Goal: Find specific page/section: Find specific page/section

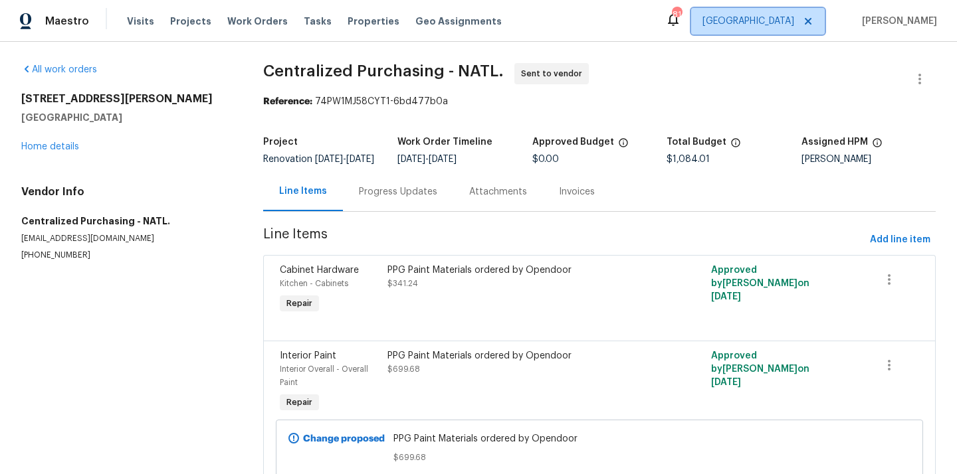
click at [778, 17] on span "[GEOGRAPHIC_DATA]" at bounding box center [748, 21] width 92 height 13
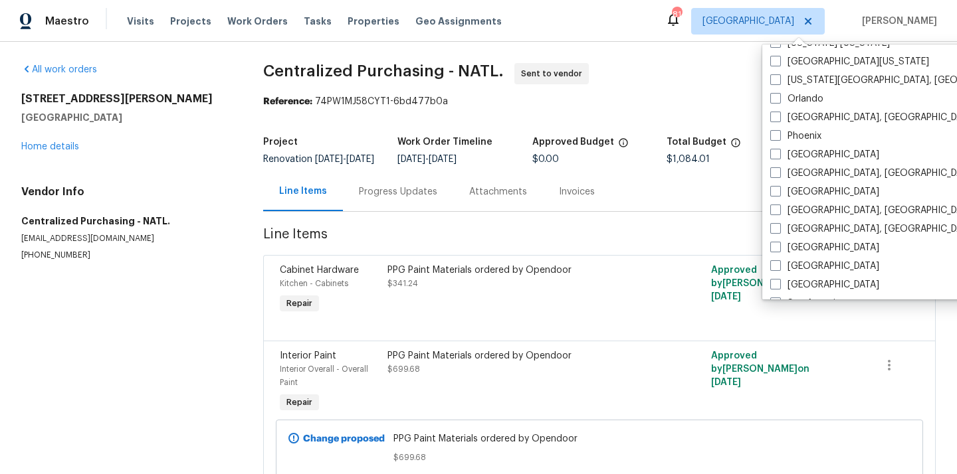
scroll to position [676, 0]
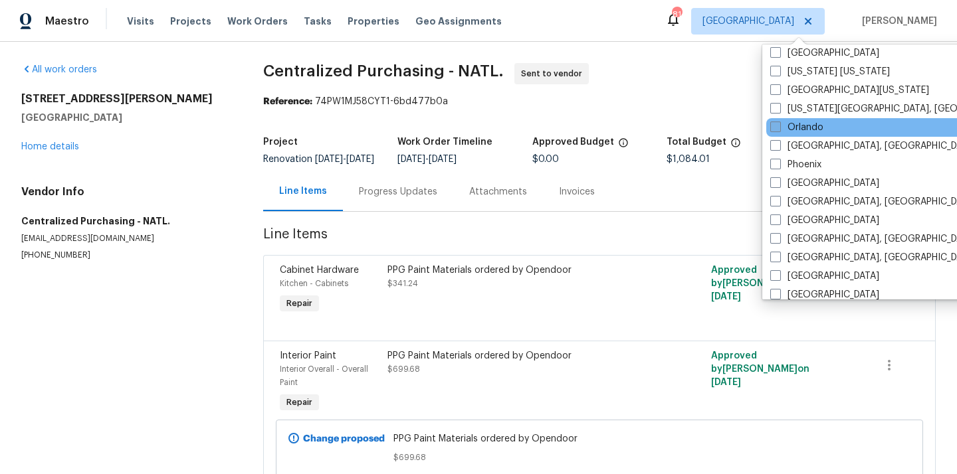
click at [799, 126] on label "Orlando" at bounding box center [796, 127] width 53 height 13
click at [779, 126] on input "Orlando" at bounding box center [774, 125] width 9 height 9
checkbox input "true"
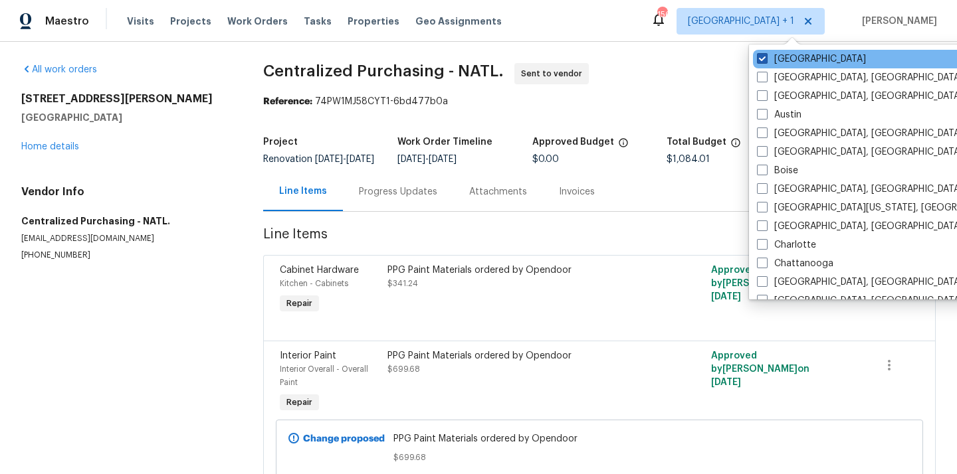
click at [782, 65] on label "[GEOGRAPHIC_DATA]" at bounding box center [811, 58] width 109 height 13
click at [765, 61] on input "[GEOGRAPHIC_DATA]" at bounding box center [761, 56] width 9 height 9
checkbox input "false"
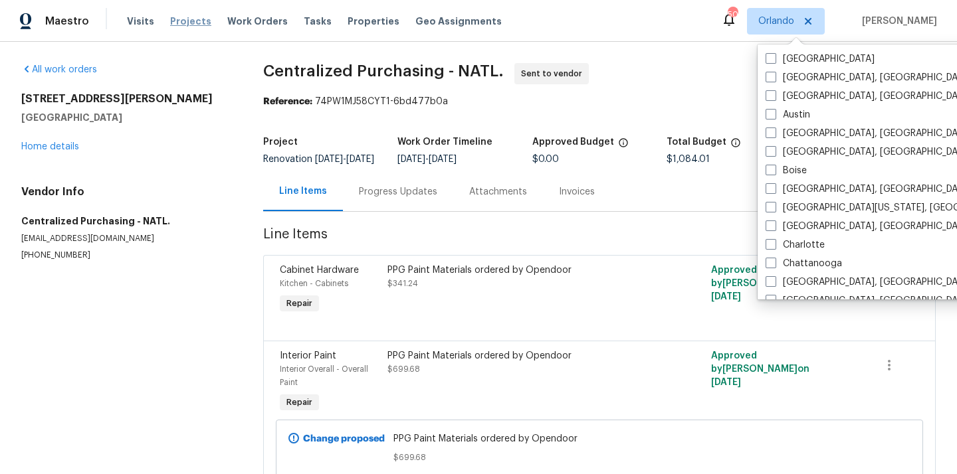
click at [193, 23] on span "Projects" at bounding box center [190, 21] width 41 height 13
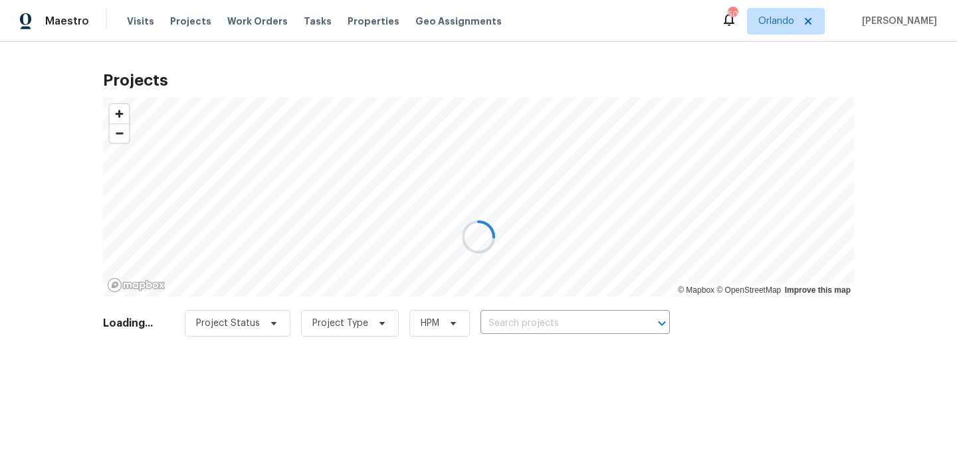
click at [523, 325] on div at bounding box center [478, 237] width 957 height 474
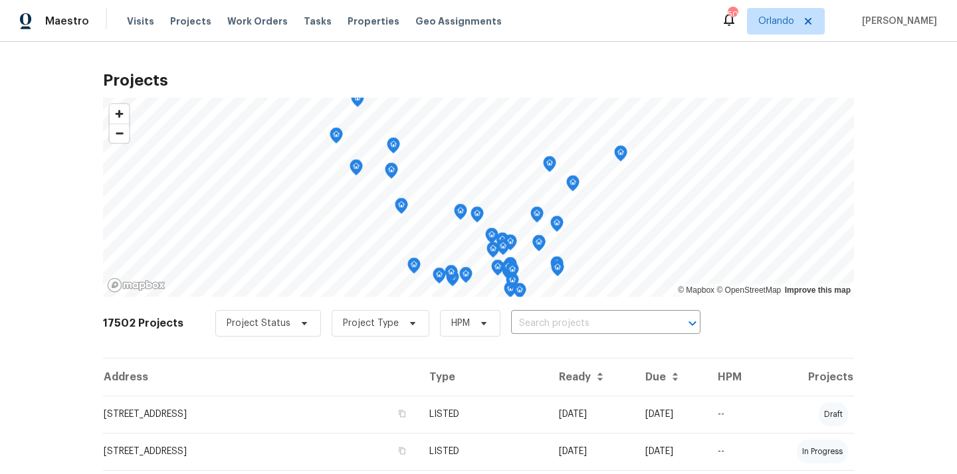
click at [523, 325] on input "text" at bounding box center [587, 324] width 152 height 21
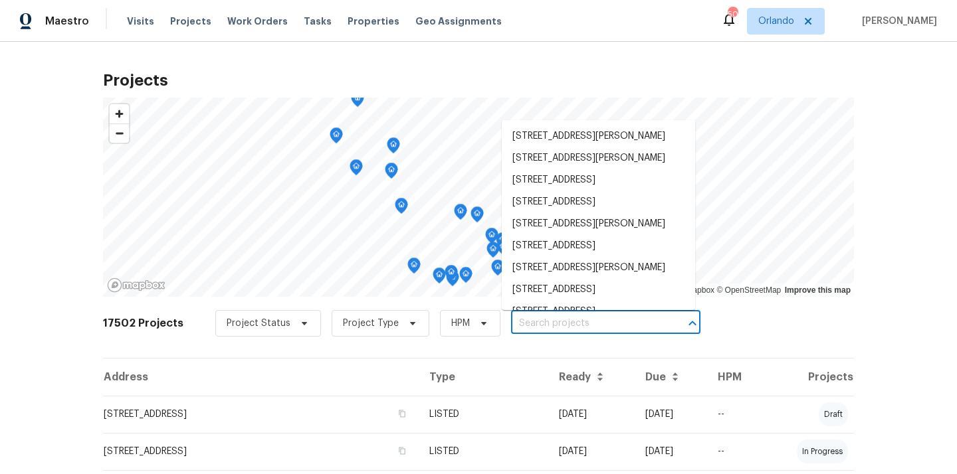
paste input "[STREET_ADDRESS]"
type input "[STREET_ADDRESS]"
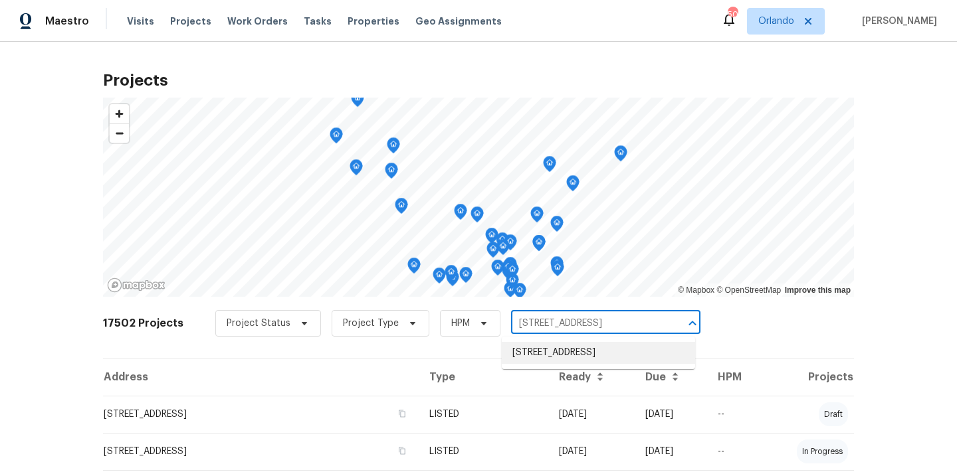
click at [529, 362] on li "[STREET_ADDRESS]" at bounding box center [598, 353] width 193 height 22
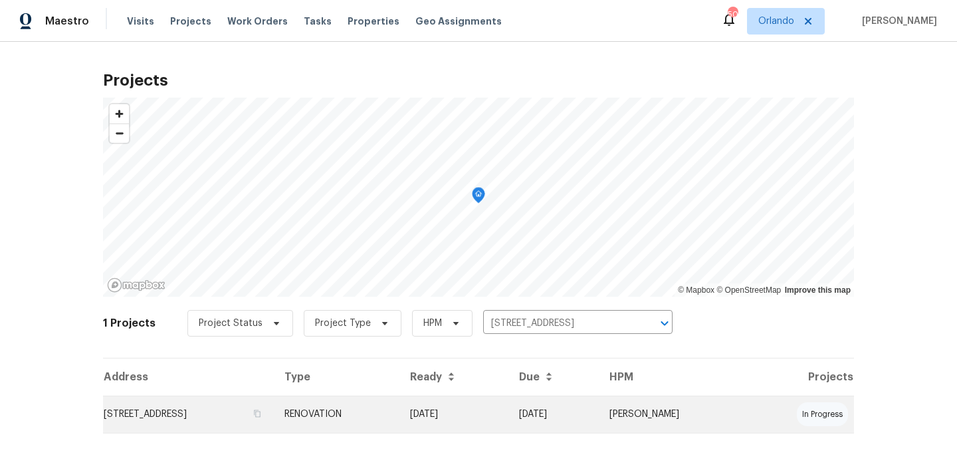
click at [399, 404] on td "RENOVATION" at bounding box center [337, 414] width 126 height 37
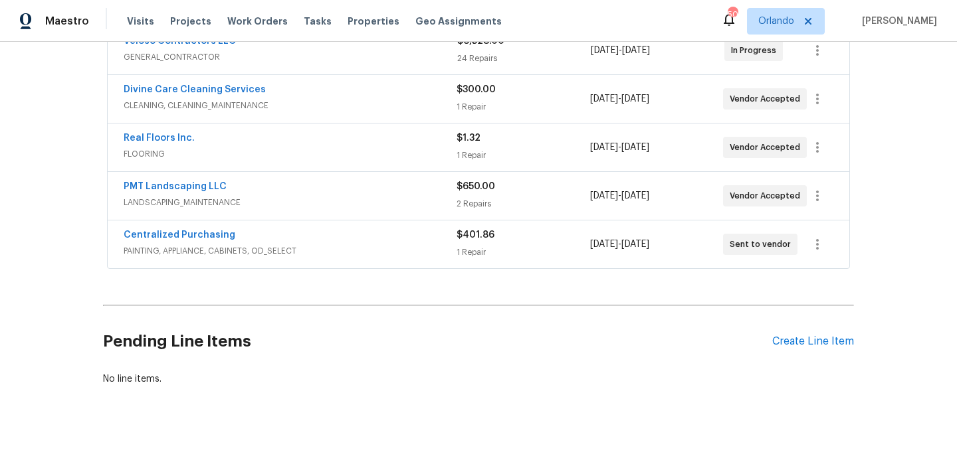
scroll to position [272, 0]
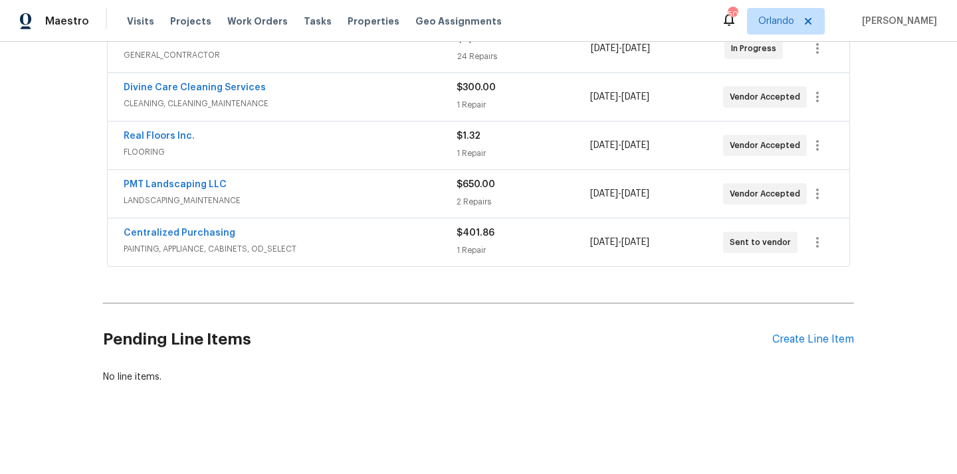
click at [185, 227] on span "Centralized Purchasing" at bounding box center [180, 233] width 112 height 13
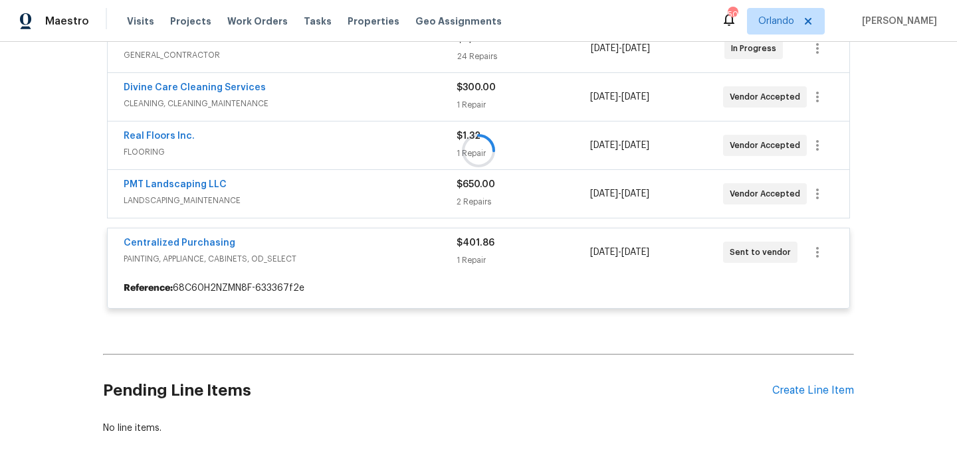
click at [193, 241] on div at bounding box center [478, 150] width 751 height 343
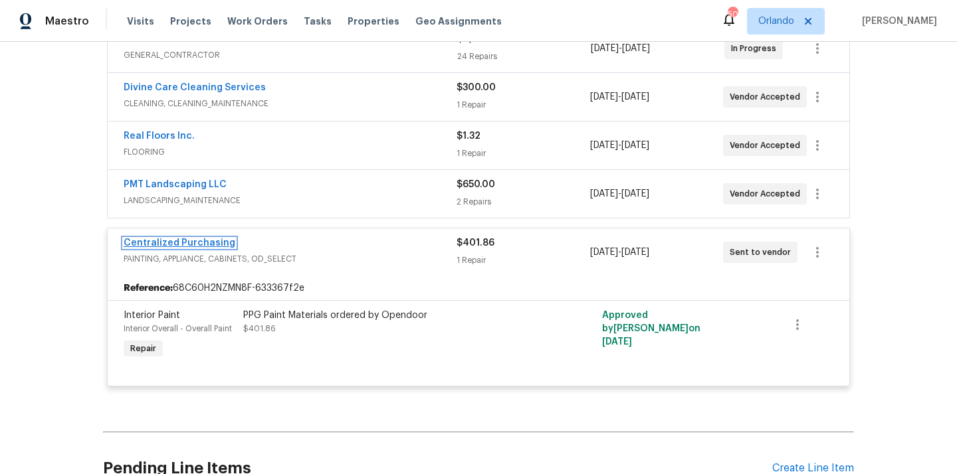
click at [193, 245] on link "Centralized Purchasing" at bounding box center [180, 243] width 112 height 9
